Goal: Complete application form

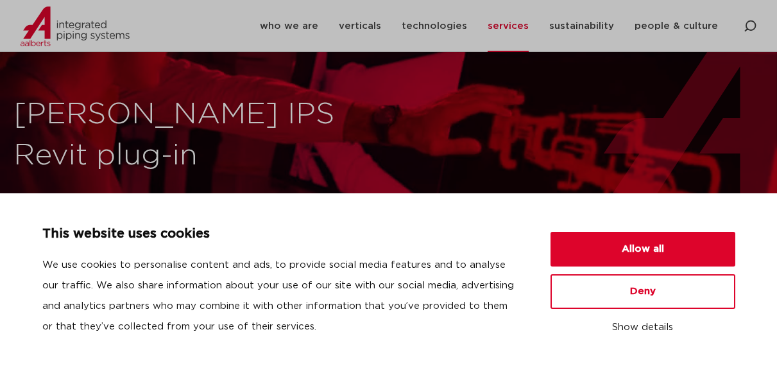
scroll to position [64, 0]
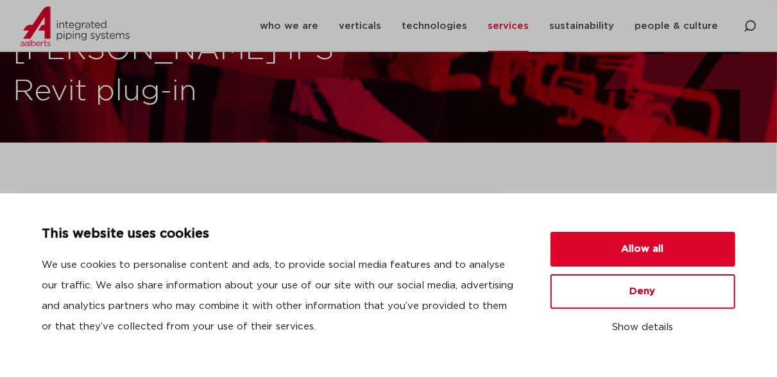
click at [622, 287] on button "Deny" at bounding box center [642, 291] width 185 height 35
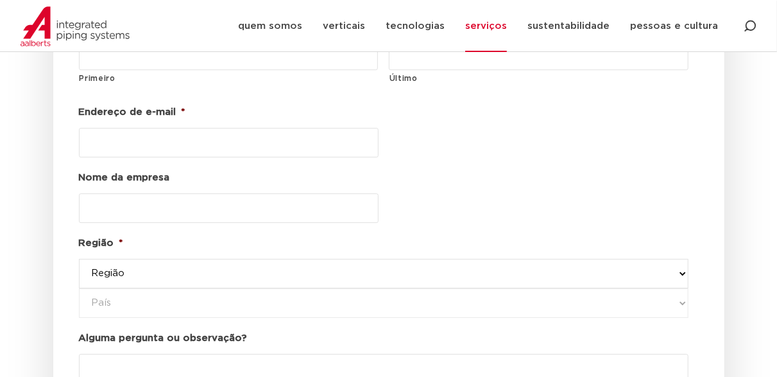
scroll to position [1604, 0]
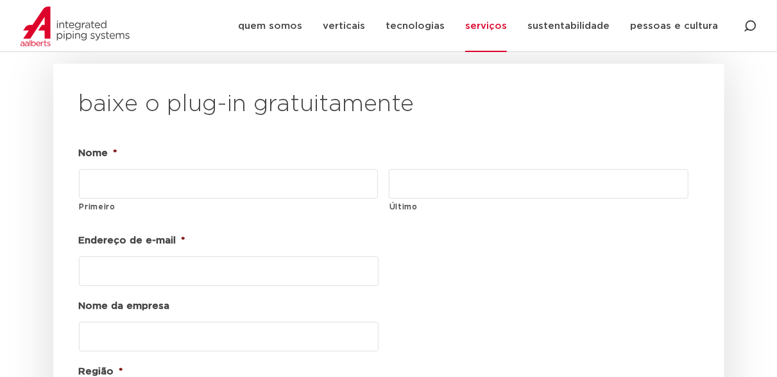
click at [192, 182] on input "Primeiro" at bounding box center [229, 184] width 300 height 30
type input "m"
type input "Marques"
click at [579, 180] on input "Último" at bounding box center [539, 184] width 300 height 30
type input "[PERSON_NAME]"
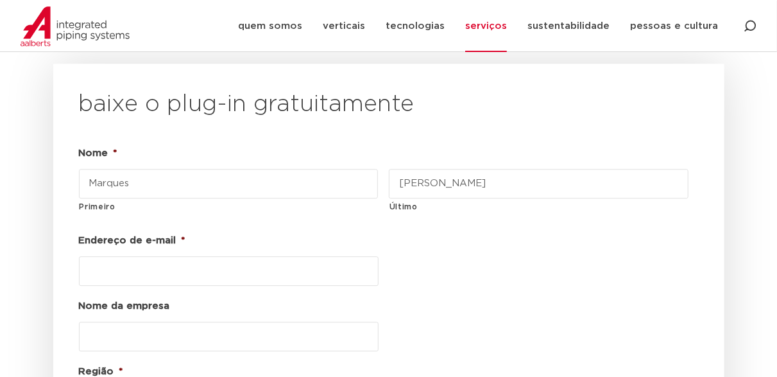
click at [152, 273] on input "Endereço de e-mail *" at bounding box center [229, 271] width 300 height 30
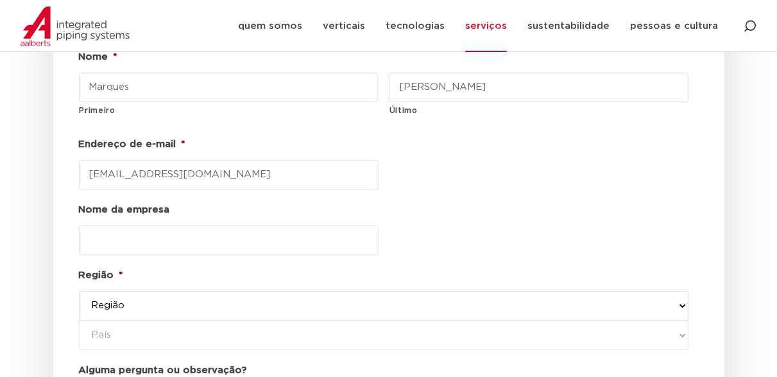
scroll to position [1732, 0]
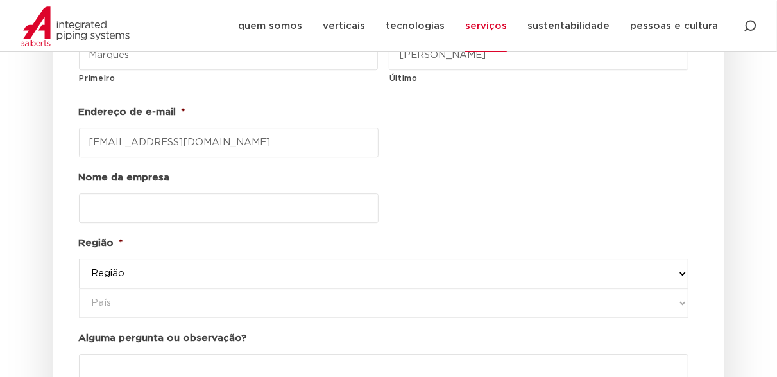
type input "[EMAIL_ADDRESS][DOMAIN_NAME]"
click at [148, 202] on input "Nome da empresa" at bounding box center [229, 208] width 300 height 30
type input "[DEMOGRAPHIC_DATA] services"
click at [140, 277] on select "Região europa ocidental [GEOGRAPHIC_DATA] [GEOGRAPHIC_DATA] [GEOGRAPHIC_DATA] […" at bounding box center [383, 274] width 609 height 30
select select "america's"
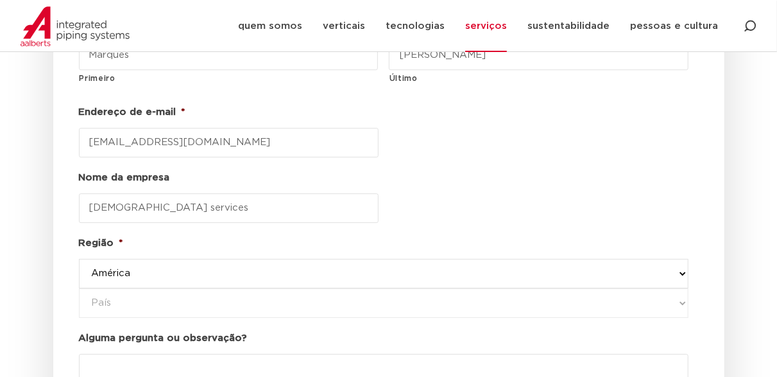
click at [79, 259] on select "Região europa ocidental [GEOGRAPHIC_DATA] [GEOGRAPHIC_DATA] [GEOGRAPHIC_DATA] […" at bounding box center [383, 274] width 609 height 30
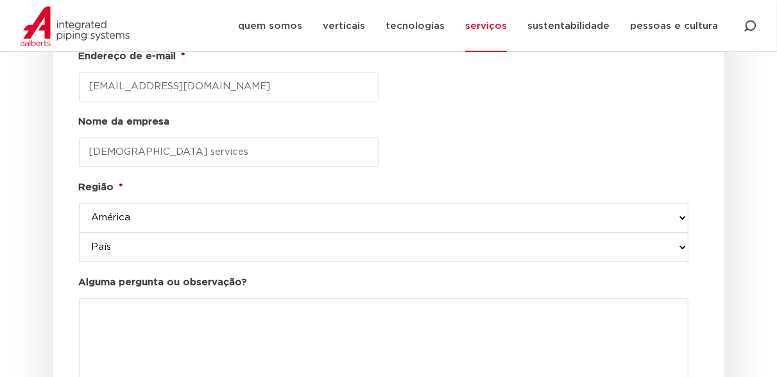
scroll to position [1860, 0]
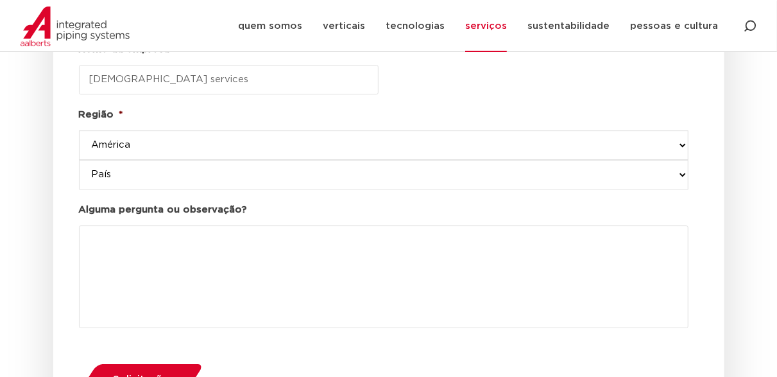
click at [183, 172] on select "[GEOGRAPHIC_DATA] [GEOGRAPHIC_DATA] [GEOGRAPHIC_DATA] e [GEOGRAPHIC_DATA]" at bounding box center [383, 175] width 609 height 30
select select "united [GEOGRAPHIC_DATA]"
click at [79, 160] on select "[GEOGRAPHIC_DATA] [GEOGRAPHIC_DATA] [GEOGRAPHIC_DATA] e [GEOGRAPHIC_DATA]" at bounding box center [383, 175] width 609 height 30
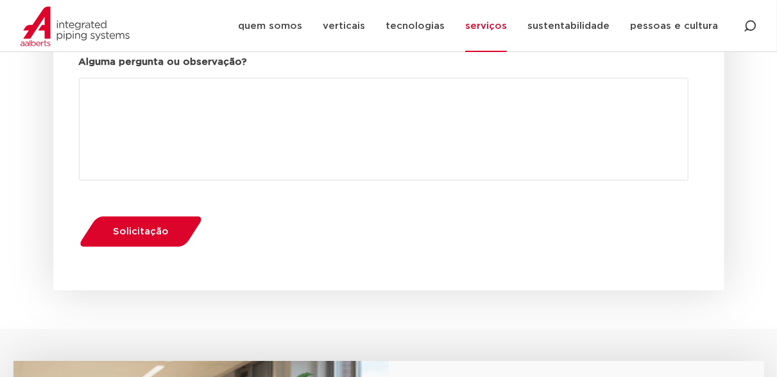
scroll to position [1989, 0]
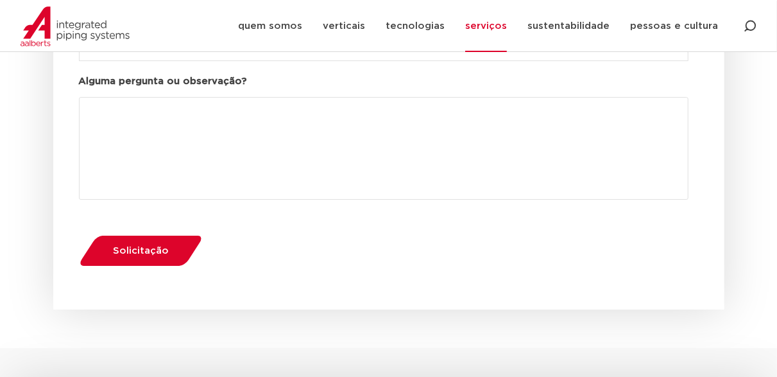
drag, startPoint x: 124, startPoint y: 244, endPoint x: 168, endPoint y: 225, distance: 48.5
click at [123, 246] on span "Solicitação" at bounding box center [141, 251] width 56 height 10
